Goal: Information Seeking & Learning: Obtain resource

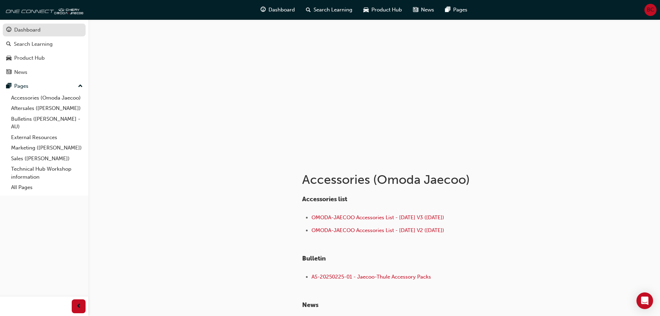
click at [29, 28] on div "Dashboard" at bounding box center [27, 30] width 26 height 8
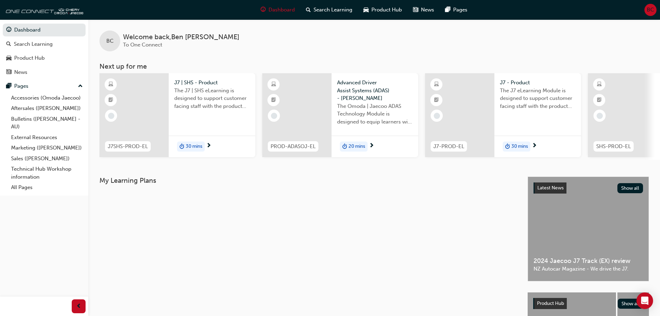
click at [647, 7] on span "BC" at bounding box center [650, 10] width 7 height 8
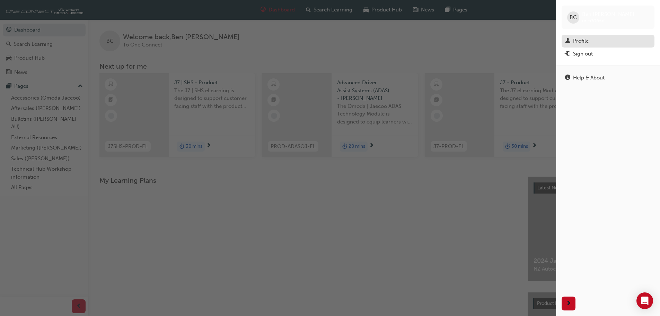
click at [588, 42] on div "Profile" at bounding box center [581, 41] width 16 height 8
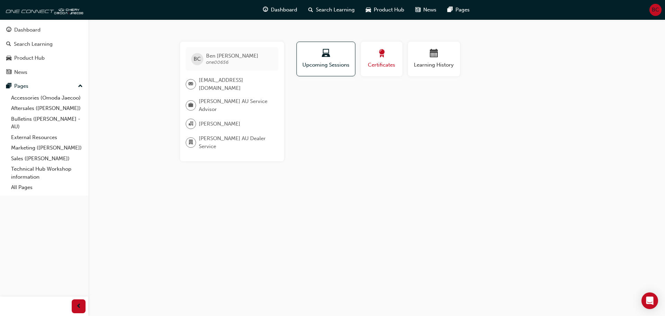
click at [383, 63] on span "Certificates" at bounding box center [381, 65] width 31 height 8
click at [436, 60] on div "Learning History" at bounding box center [434, 59] width 42 height 20
click at [324, 67] on span "Upcoming Sessions" at bounding box center [326, 65] width 48 height 8
click at [347, 10] on span "Search Learning" at bounding box center [335, 10] width 39 height 8
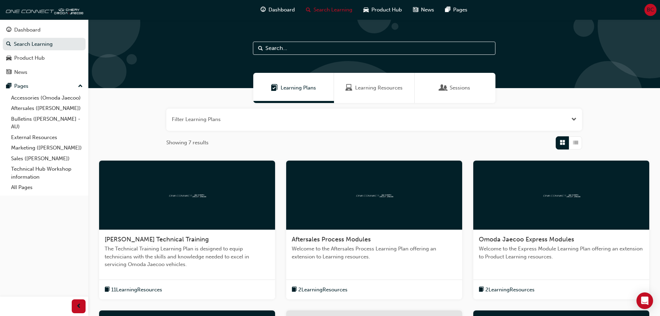
click at [308, 121] on button "button" at bounding box center [374, 119] width 416 height 22
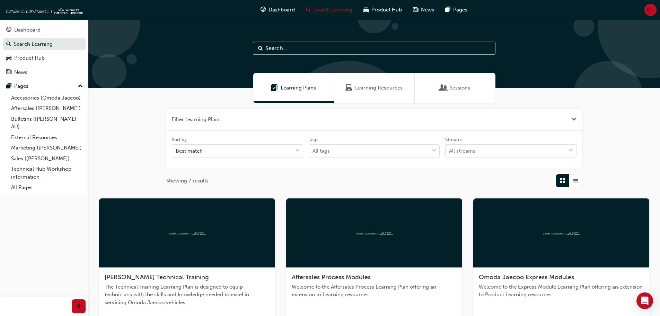
click at [314, 121] on button "button" at bounding box center [374, 119] width 416 height 22
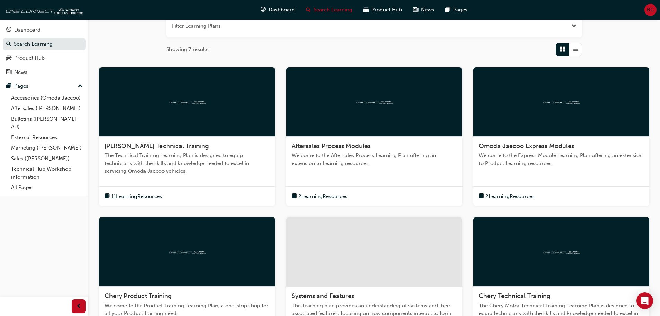
scroll to position [104, 0]
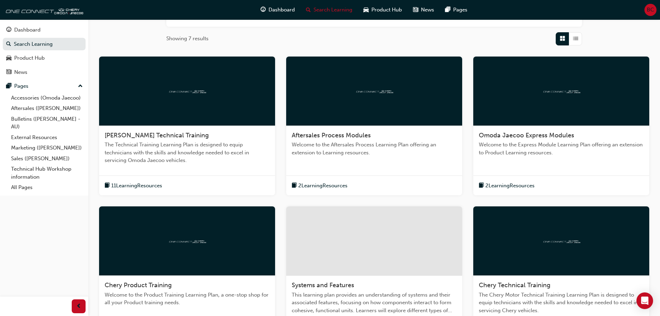
click at [140, 184] on span "11 Learning Resources" at bounding box center [136, 186] width 51 height 8
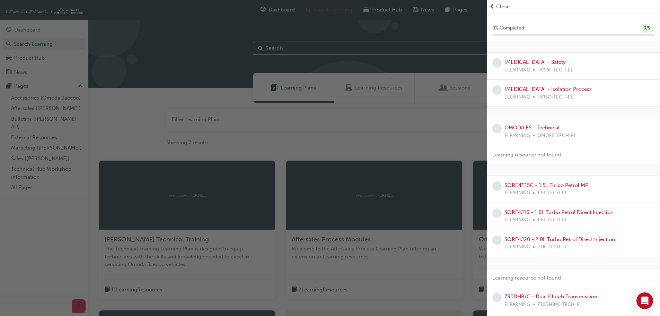
scroll to position [0, 0]
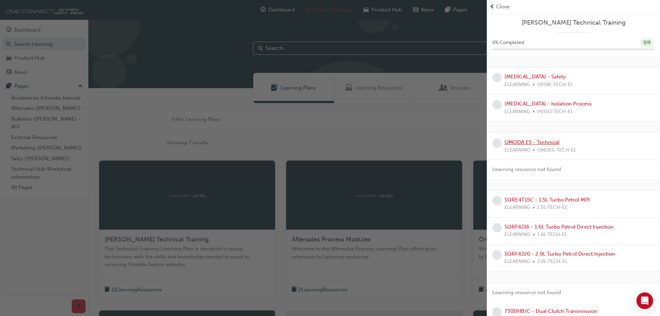
click at [544, 142] on link "OMODA E5 - Technical" at bounding box center [531, 142] width 55 height 6
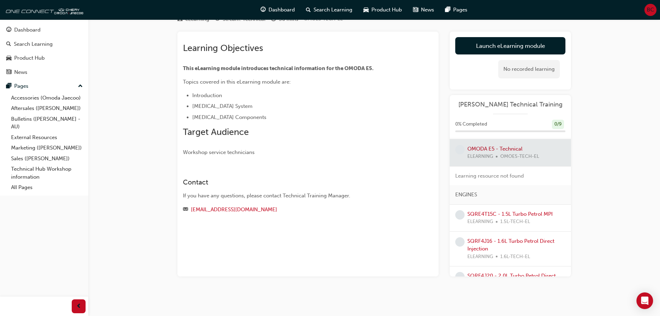
scroll to position [77, 0]
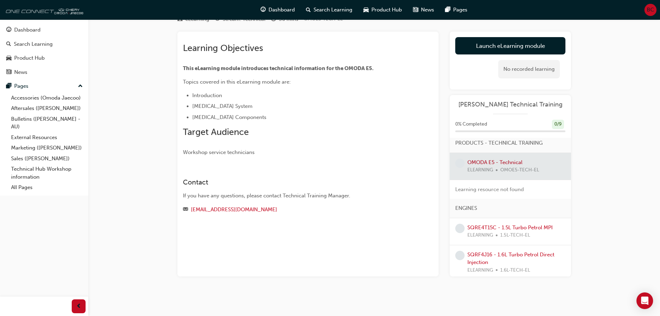
click at [47, 14] on img at bounding box center [43, 10] width 80 height 14
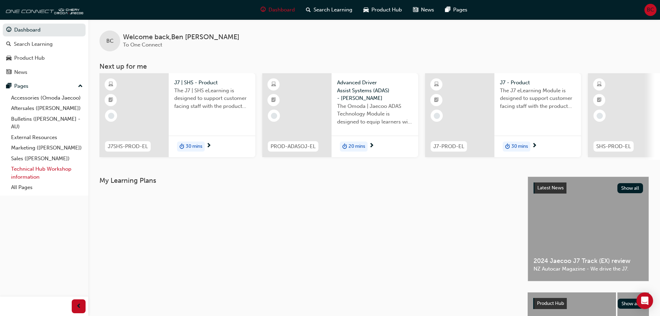
click at [53, 167] on link "Technical Hub Workshop information" at bounding box center [46, 172] width 77 height 18
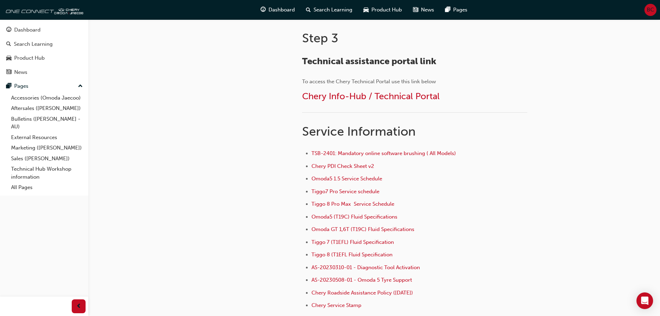
scroll to position [280, 0]
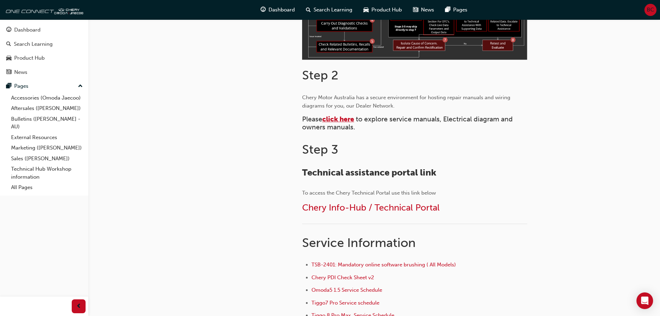
click at [334, 117] on span "click here" at bounding box center [338, 119] width 32 height 8
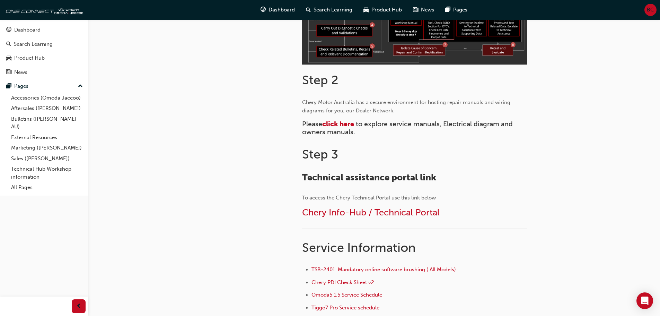
scroll to position [277, 0]
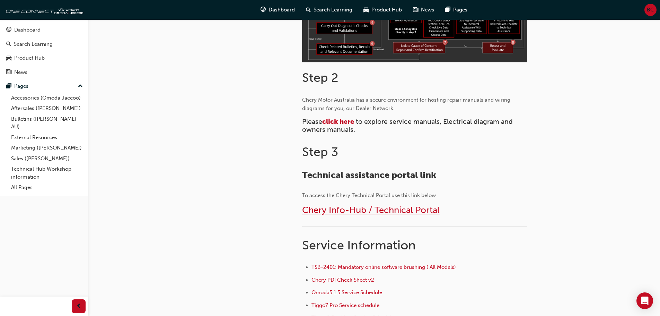
click at [393, 206] on span "Chery Info-Hub / Technical Portal" at bounding box center [371, 209] width 138 height 11
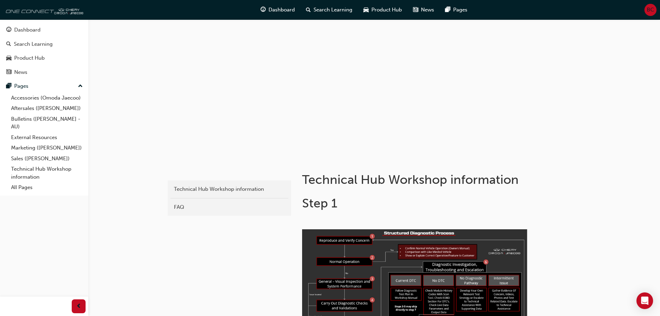
click at [56, 9] on img at bounding box center [43, 10] width 80 height 14
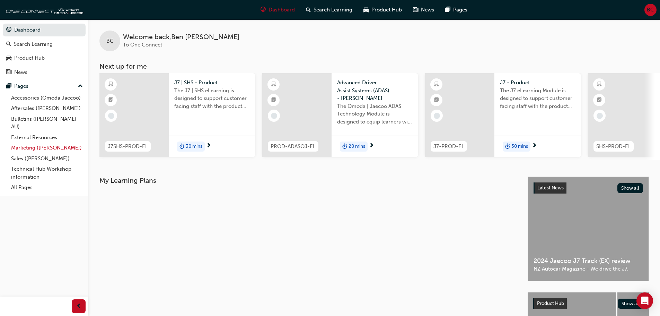
click at [34, 147] on link "Marketing ([PERSON_NAME])" at bounding box center [46, 147] width 77 height 11
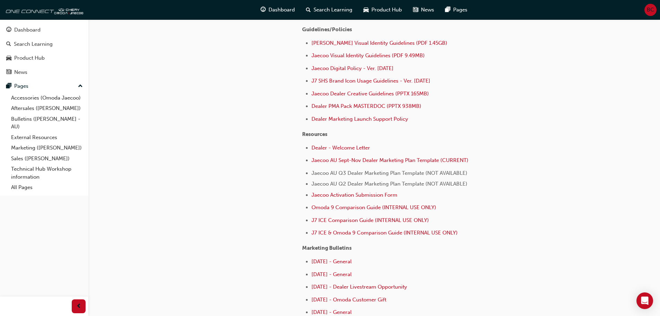
scroll to position [35, 0]
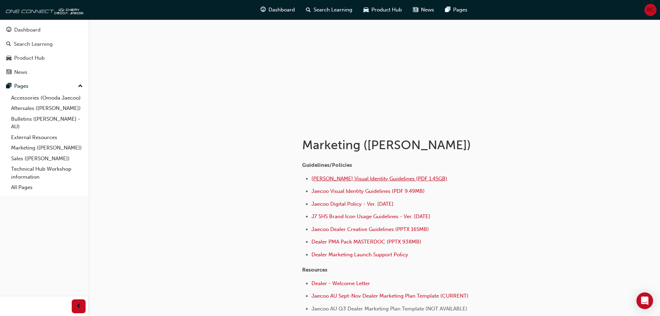
click at [345, 178] on span "Omoda Jaecoo Visual Identity Guidelines (PDF 1.45GB)" at bounding box center [379, 178] width 136 height 6
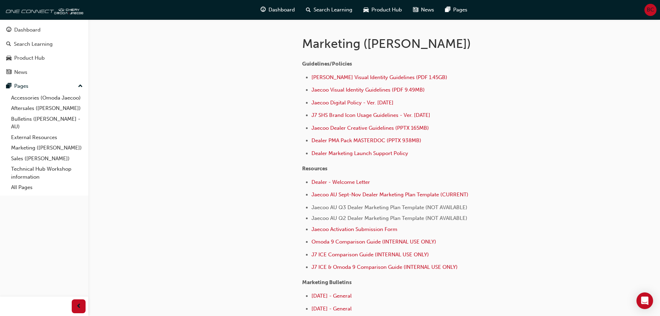
scroll to position [139, 0]
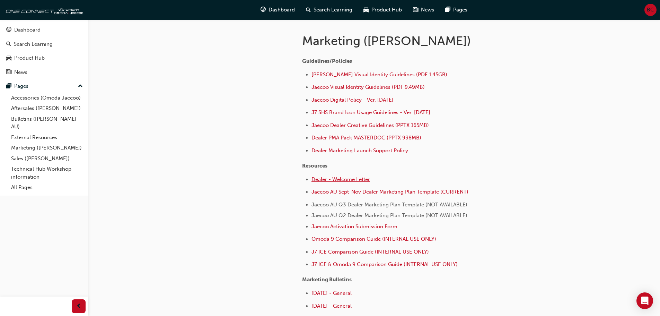
click at [356, 178] on span "Dealer - Welcome Letter" at bounding box center [340, 179] width 59 height 6
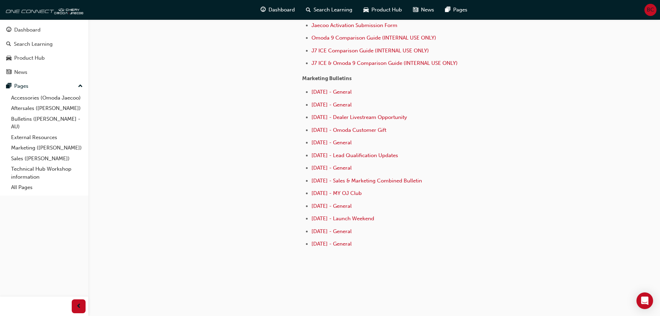
scroll to position [340, 0]
click at [55, 109] on link "Aftersales ([PERSON_NAME])" at bounding box center [46, 108] width 77 height 11
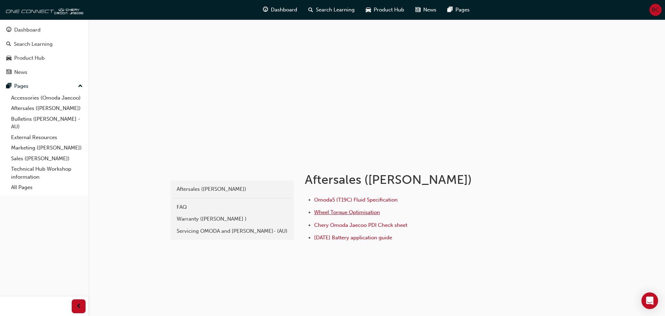
click at [365, 212] on span "Wheel Torque Optimisation" at bounding box center [347, 212] width 66 height 6
click at [356, 225] on span "Chery Omoda Jaecoo PDI Check sheet" at bounding box center [360, 225] width 93 height 6
click at [355, 200] on span "Omoda5 (T19C) Fluid Specification" at bounding box center [355, 199] width 83 height 6
click at [217, 221] on div "Warranty ([PERSON_NAME] )" at bounding box center [232, 219] width 111 height 8
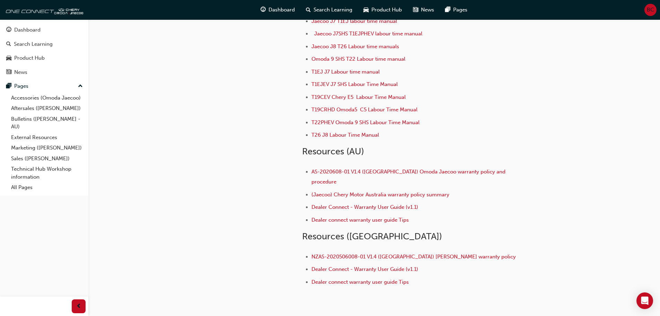
scroll to position [98, 0]
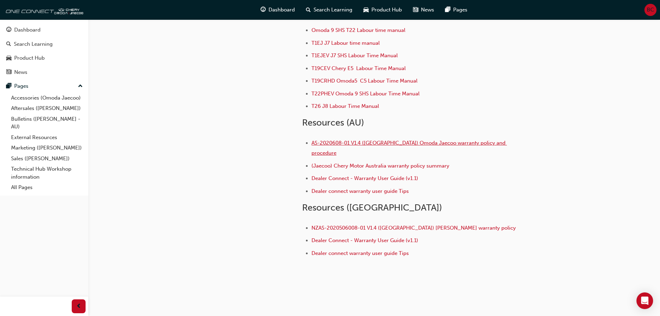
click at [420, 144] on span "AS-2020608-01 V1.4 ([GEOGRAPHIC_DATA]) Omoda Jaecoo warranty policy and procedu…" at bounding box center [408, 148] width 195 height 16
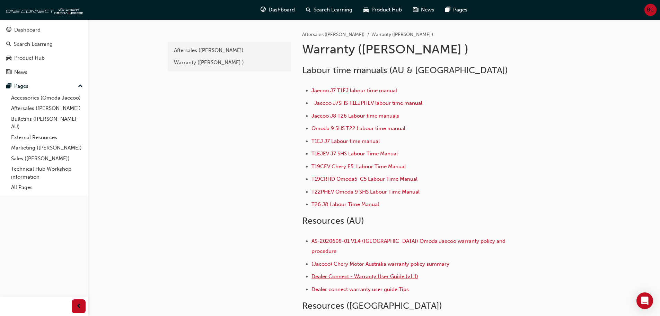
click at [351, 273] on span "Dealer Connect - Warranty User Guide (v1.1)" at bounding box center [364, 276] width 107 height 6
click at [346, 242] on span "AS-2020608-01 V1.4 ([GEOGRAPHIC_DATA]) Omoda Jaecoo warranty policy and procedu…" at bounding box center [408, 246] width 195 height 16
click at [357, 169] on span "T19CEV Chery E5 Labour Time Manual" at bounding box center [358, 166] width 94 height 6
